Goal: Transaction & Acquisition: Purchase product/service

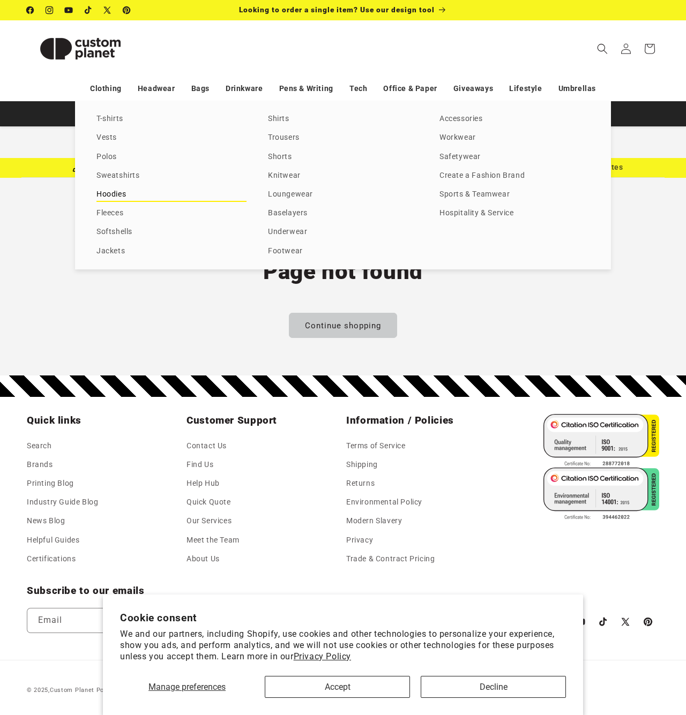
click at [117, 196] on link "Hoodies" at bounding box center [171, 195] width 150 height 14
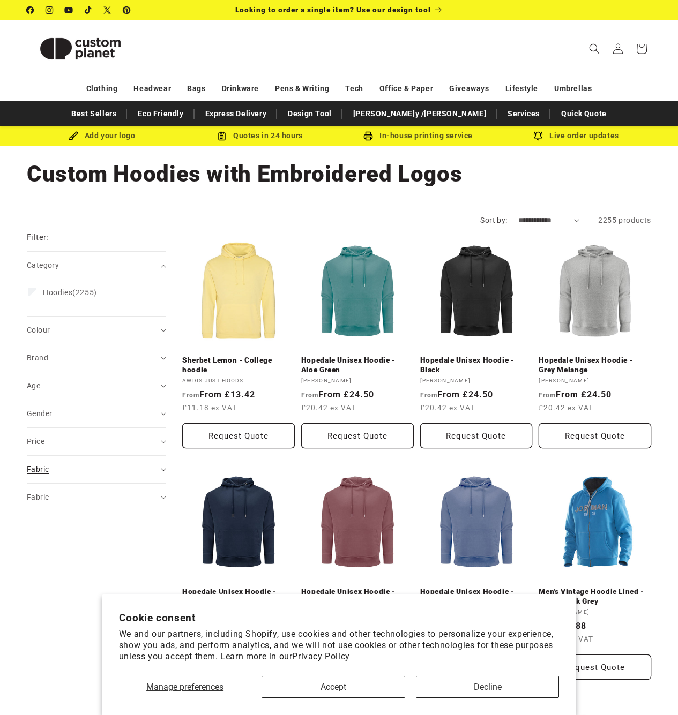
click at [79, 465] on div "Fabric (0)" at bounding box center [92, 469] width 130 height 11
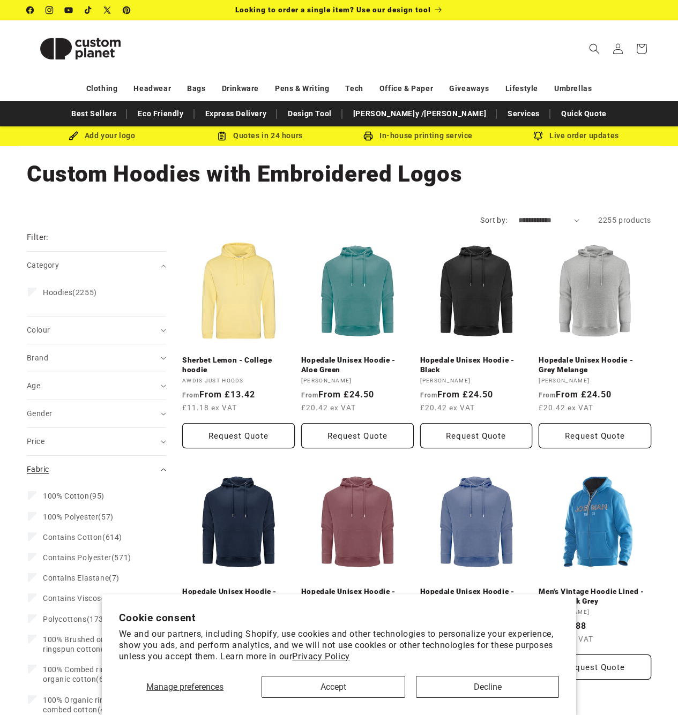
scroll to position [197, 0]
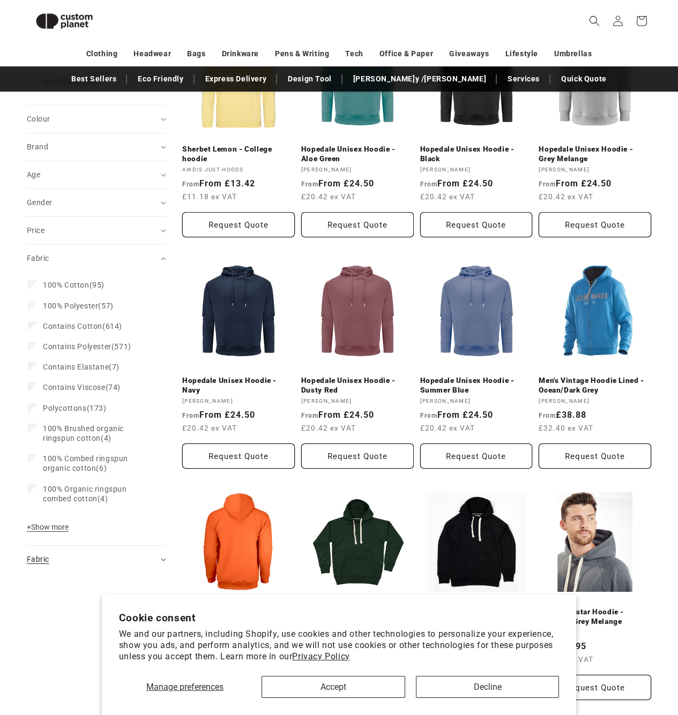
click at [75, 554] on div "Fabric (0)" at bounding box center [92, 559] width 130 height 11
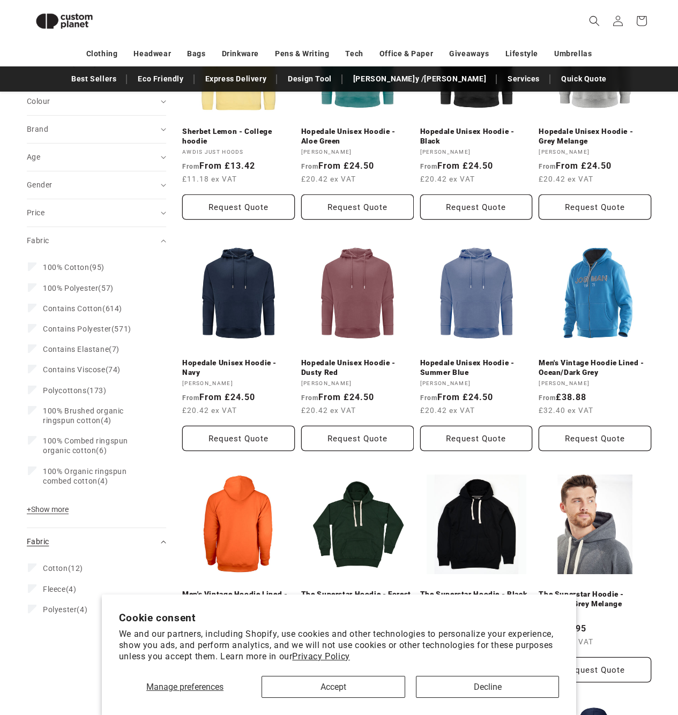
scroll to position [325, 0]
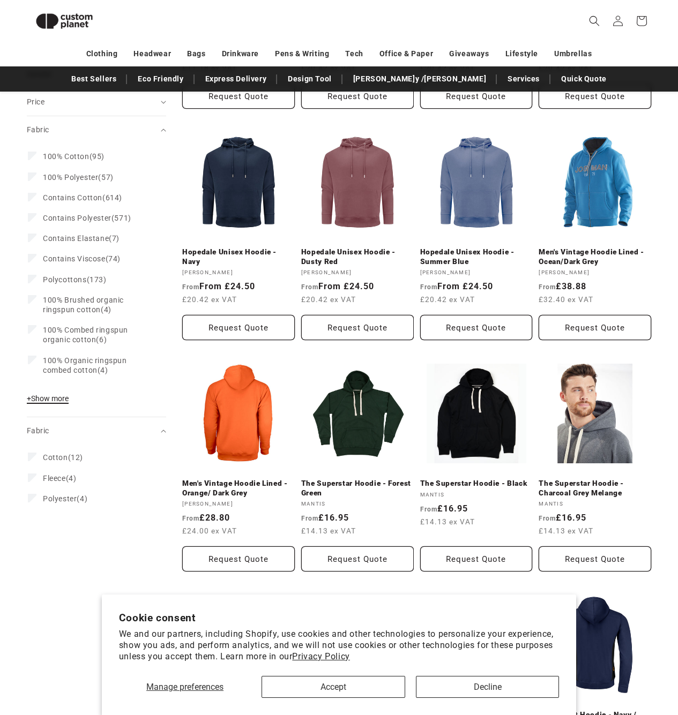
click at [57, 396] on span "+ Show more" at bounding box center [48, 398] width 42 height 9
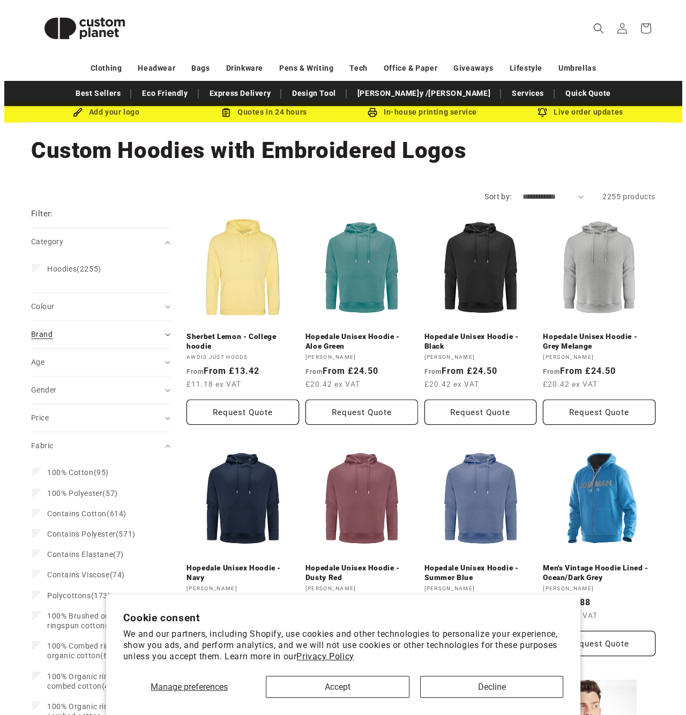
scroll to position [0, 0]
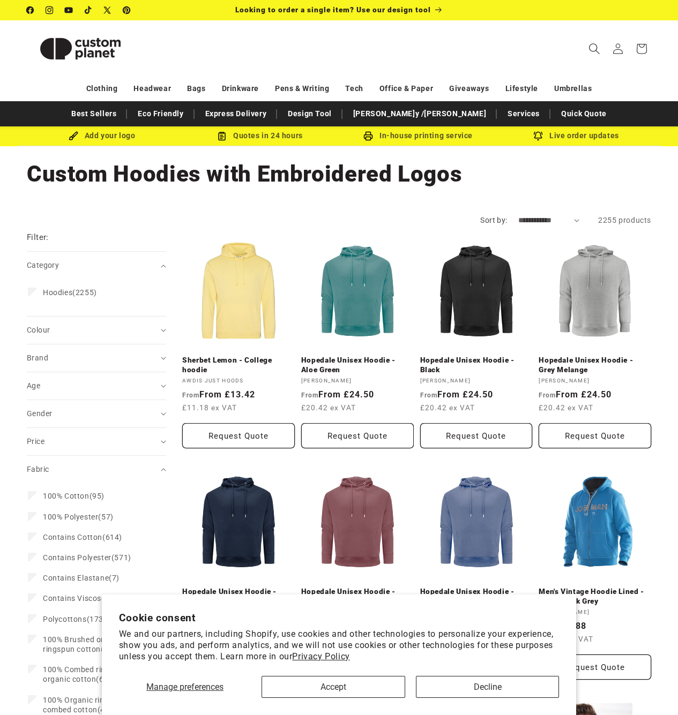
click at [597, 44] on icon "Search" at bounding box center [593, 48] width 11 height 11
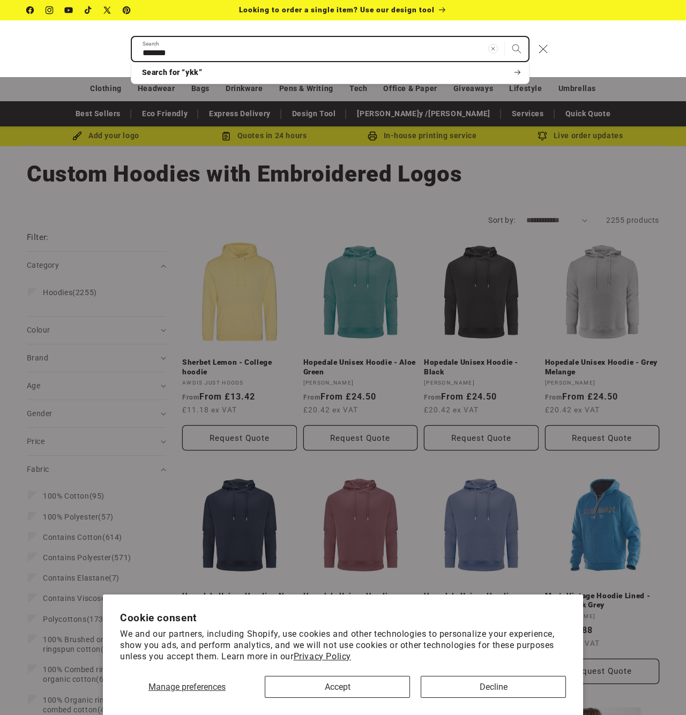
type input "*******"
click at [516, 48] on button "Search" at bounding box center [517, 49] width 24 height 24
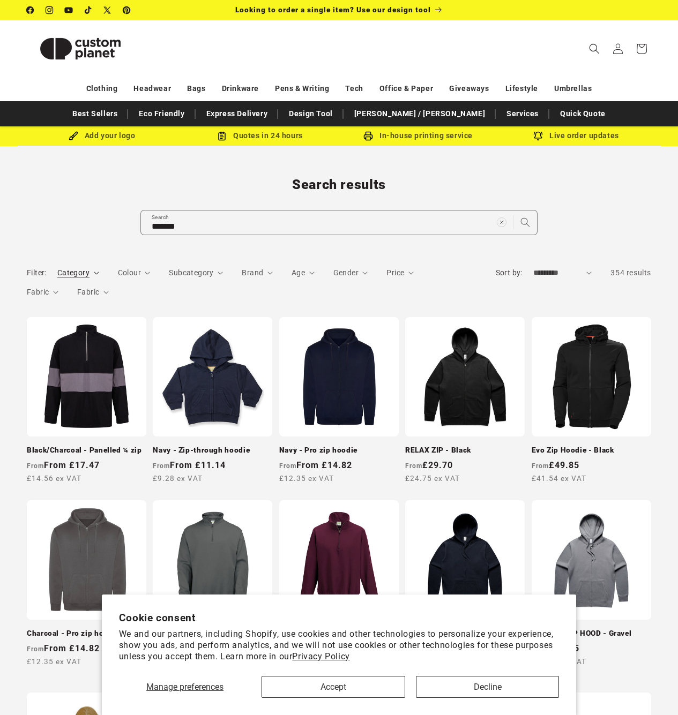
click at [88, 274] on span "Category" at bounding box center [73, 272] width 32 height 9
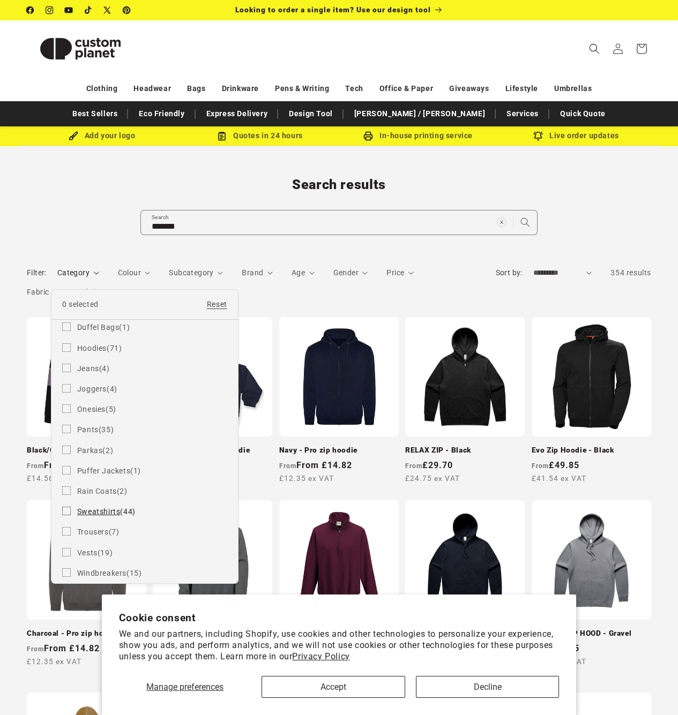
scroll to position [62, 0]
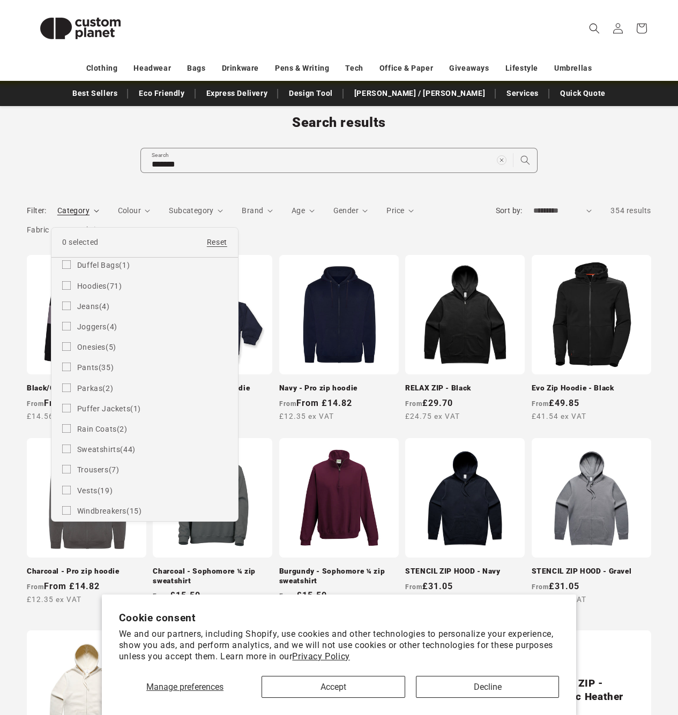
click at [99, 216] on summary "Category" at bounding box center [78, 210] width 42 height 11
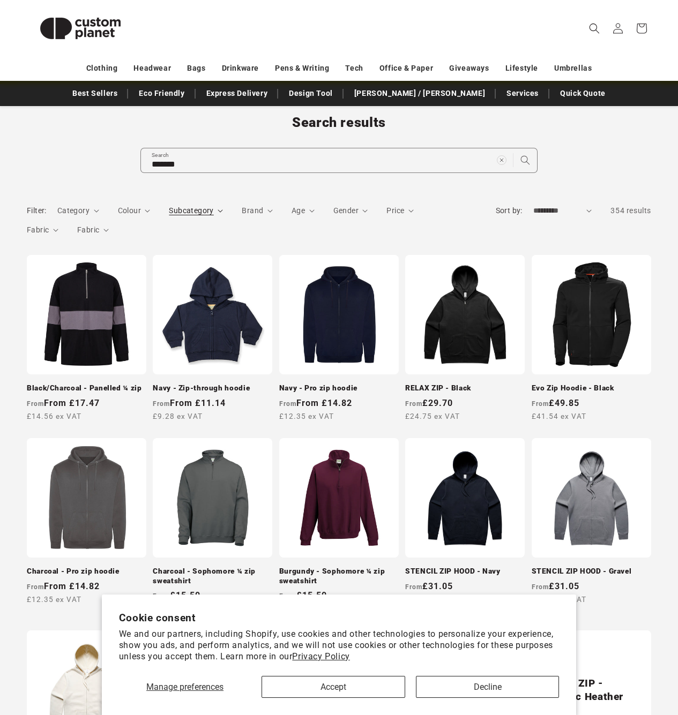
click at [210, 211] on span "Subcategory" at bounding box center [191, 210] width 44 height 9
click at [210, 207] on summary "Subcategory" at bounding box center [196, 210] width 54 height 11
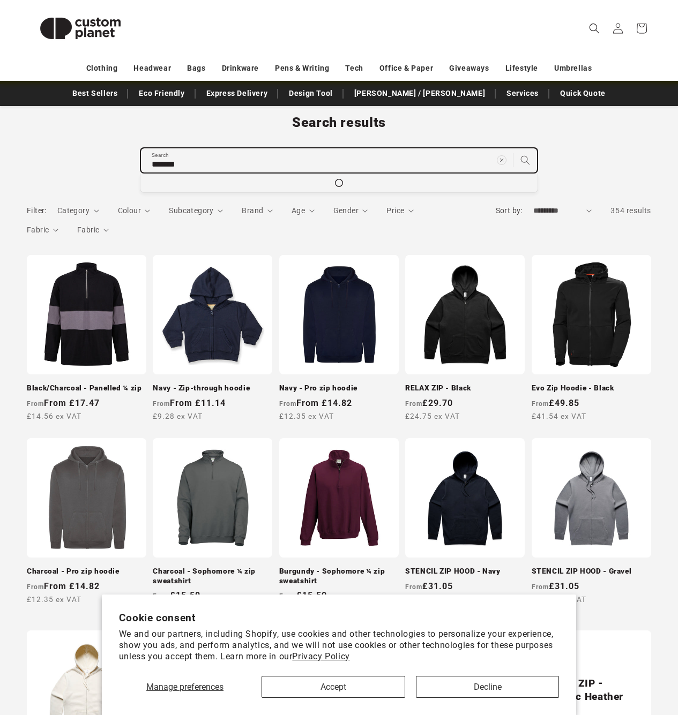
click at [352, 167] on input "*******" at bounding box center [339, 160] width 396 height 24
type input "******"
type input "*****"
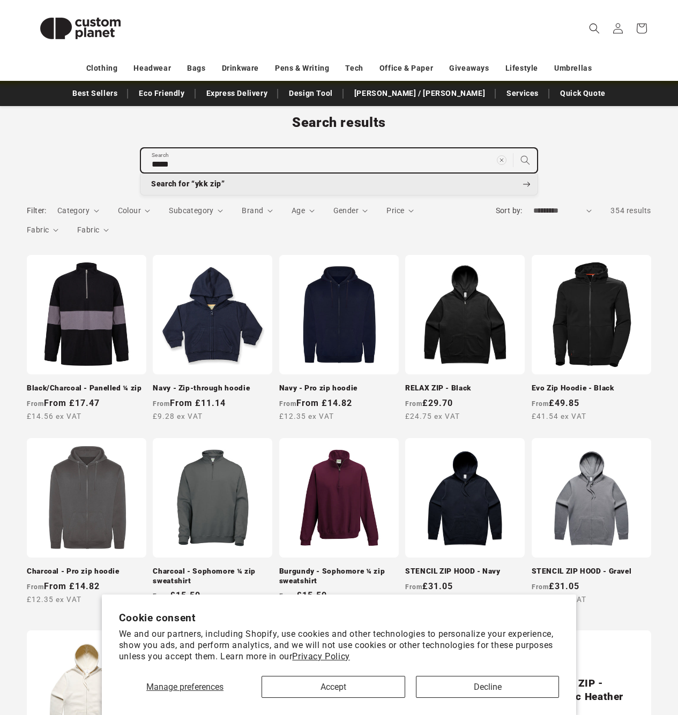
type input "***"
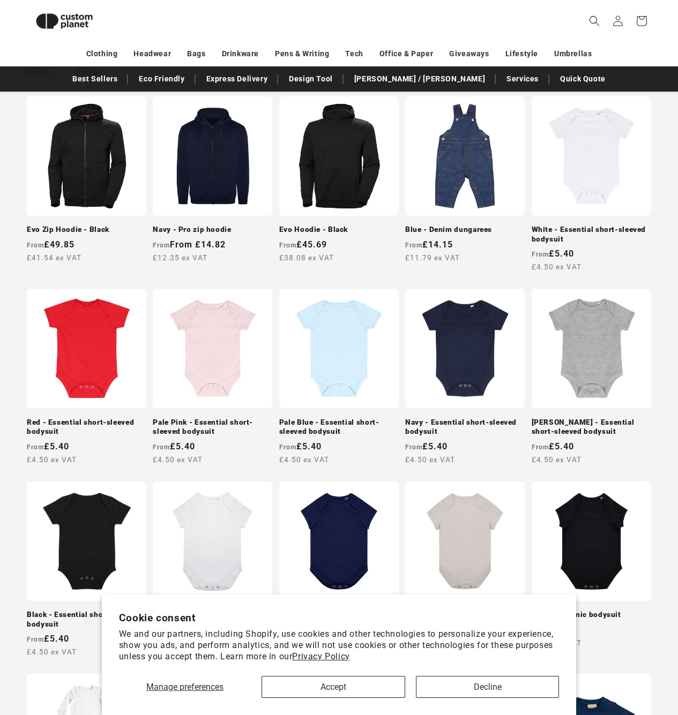
scroll to position [79, 0]
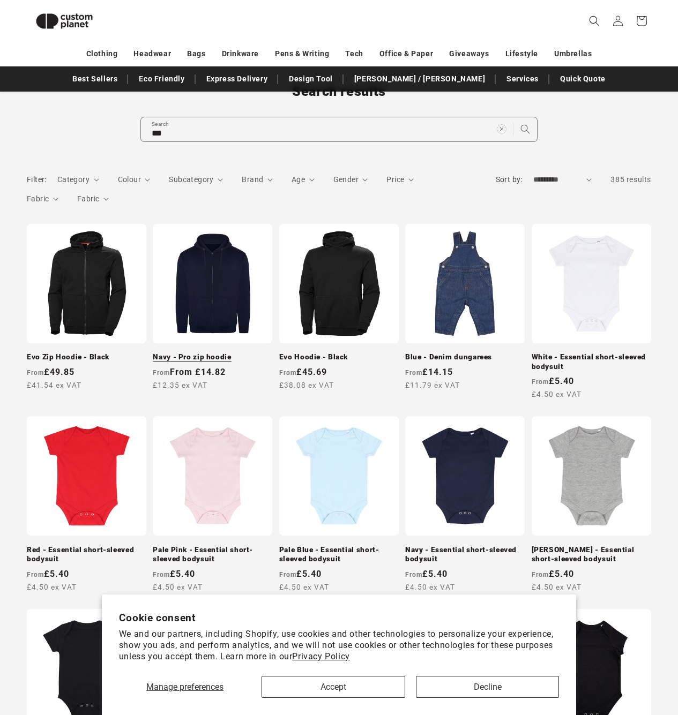
click at [204, 353] on link "Navy - Pro zip hoodie" at bounding box center [212, 358] width 119 height 10
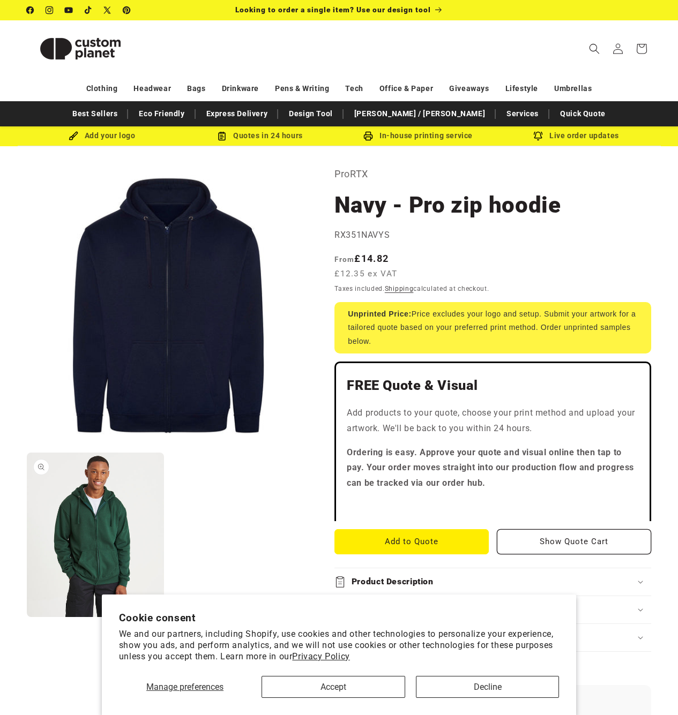
click at [27, 617] on button "Open media 2 in modal" at bounding box center [27, 617] width 0 height 0
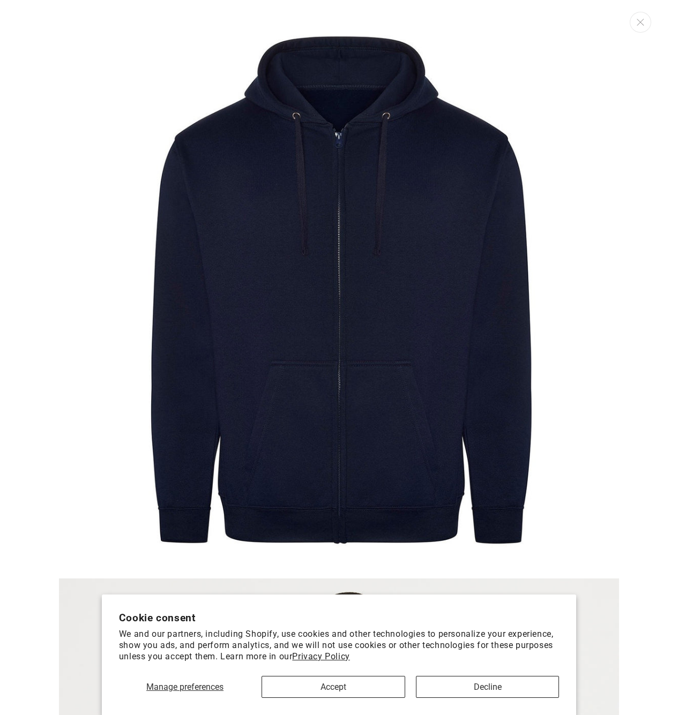
scroll to position [543, 0]
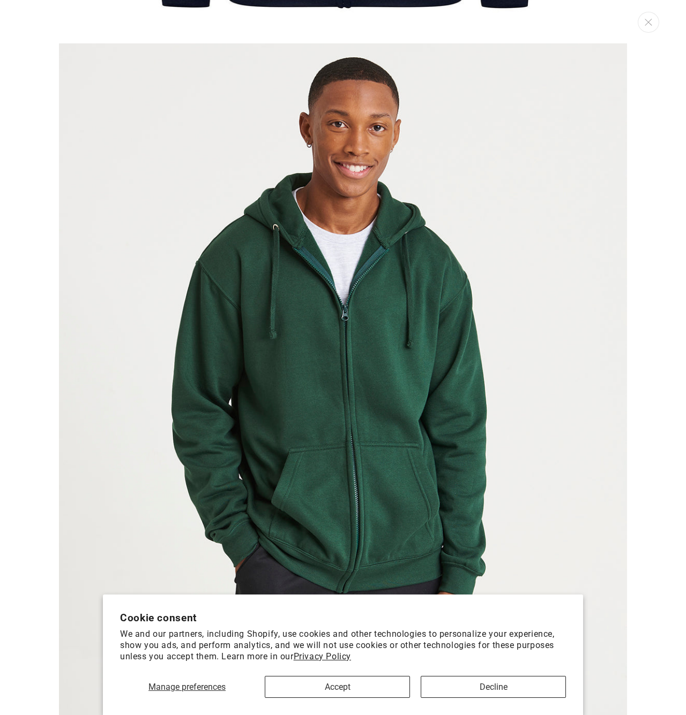
click at [464, 386] on img "Media gallery" at bounding box center [343, 383] width 568 height 681
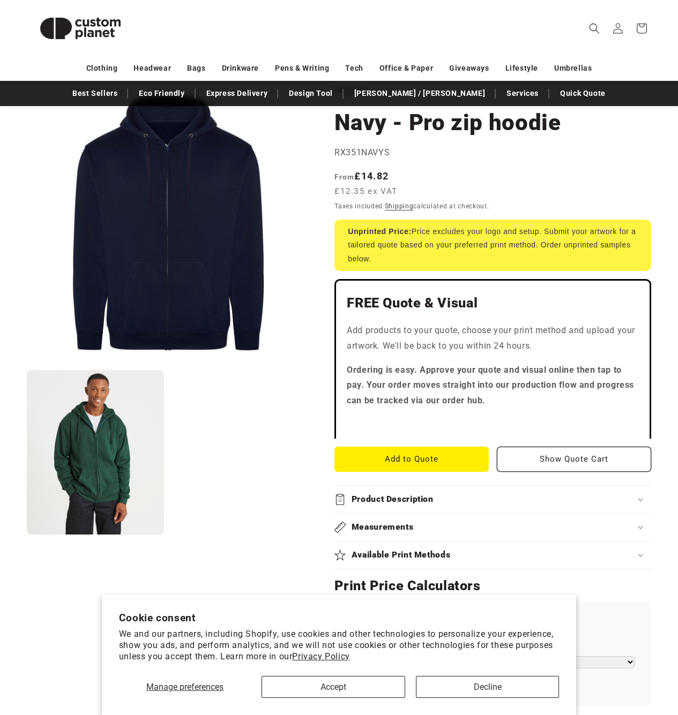
scroll to position [311, 0]
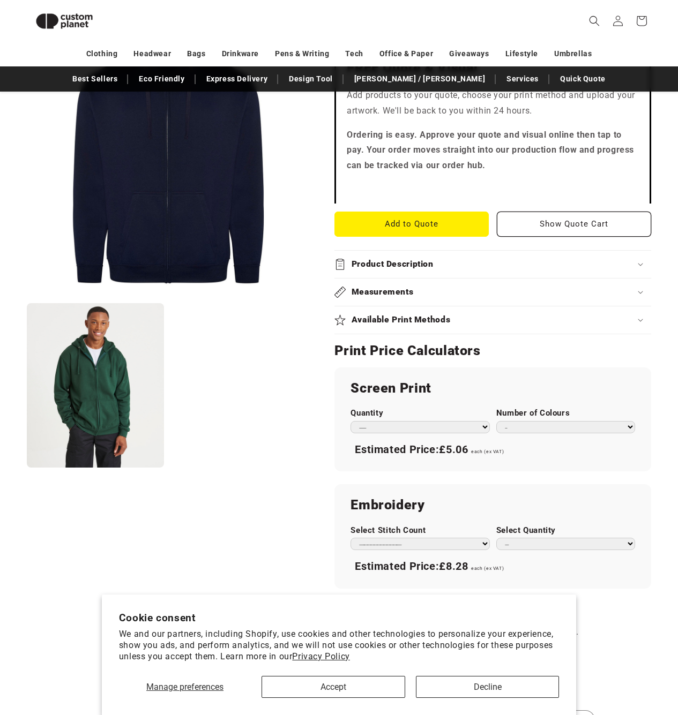
click at [364, 266] on summary "Product Description" at bounding box center [492, 264] width 317 height 27
